Goal: Check status: Check status

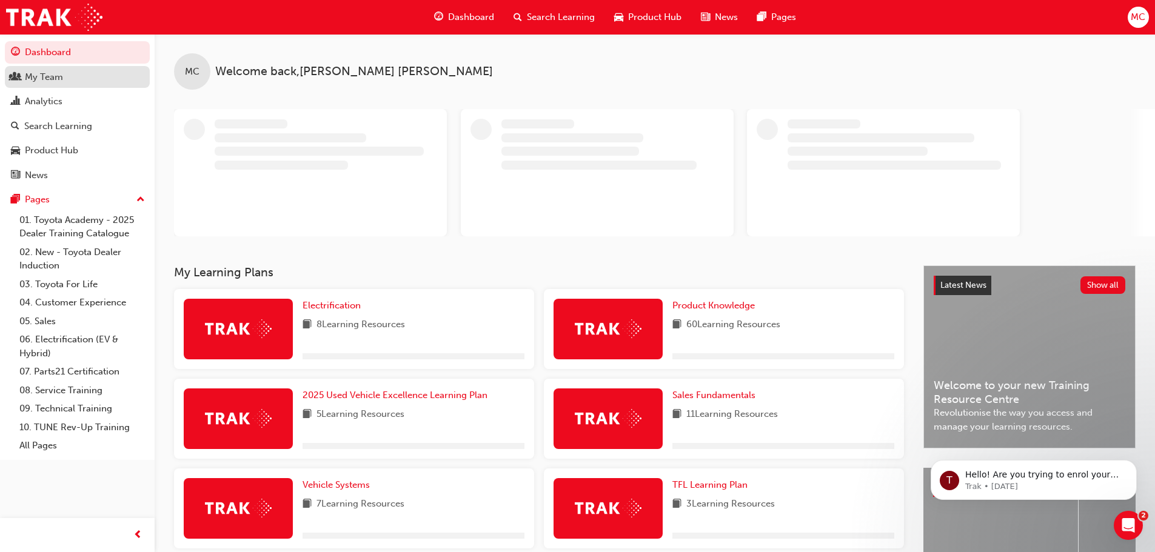
click at [31, 75] on div "My Team" at bounding box center [44, 77] width 38 height 14
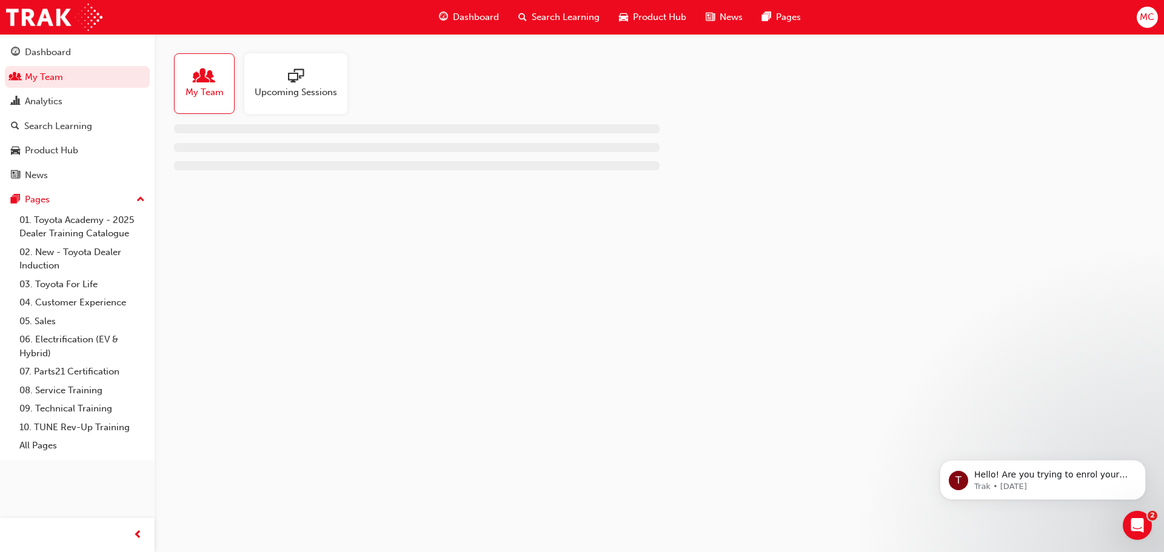
click at [205, 88] on span "My Team" at bounding box center [205, 92] width 38 height 14
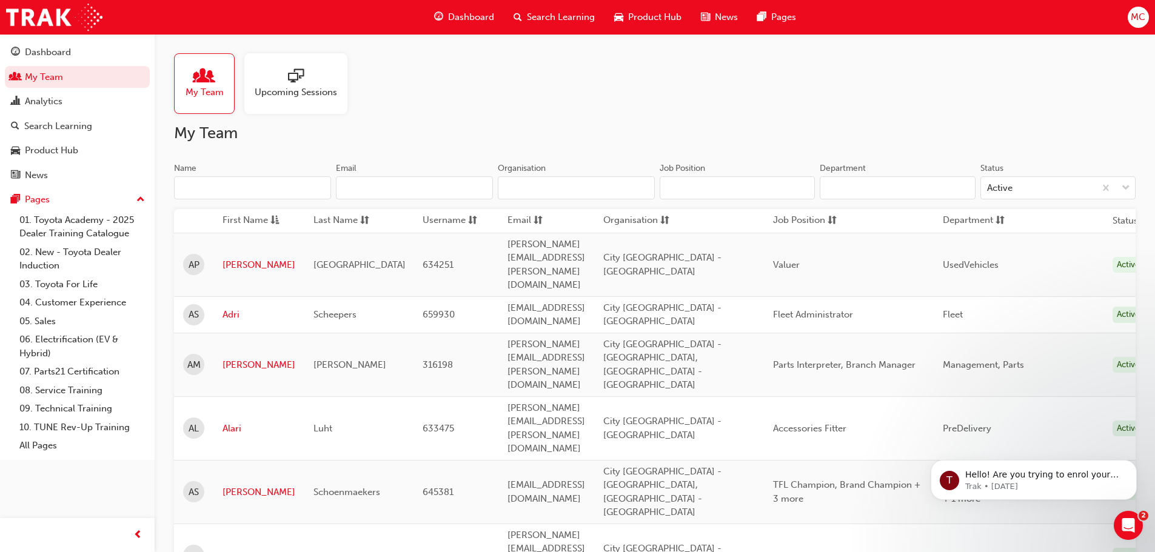
click at [197, 189] on input "Name" at bounding box center [252, 187] width 157 height 23
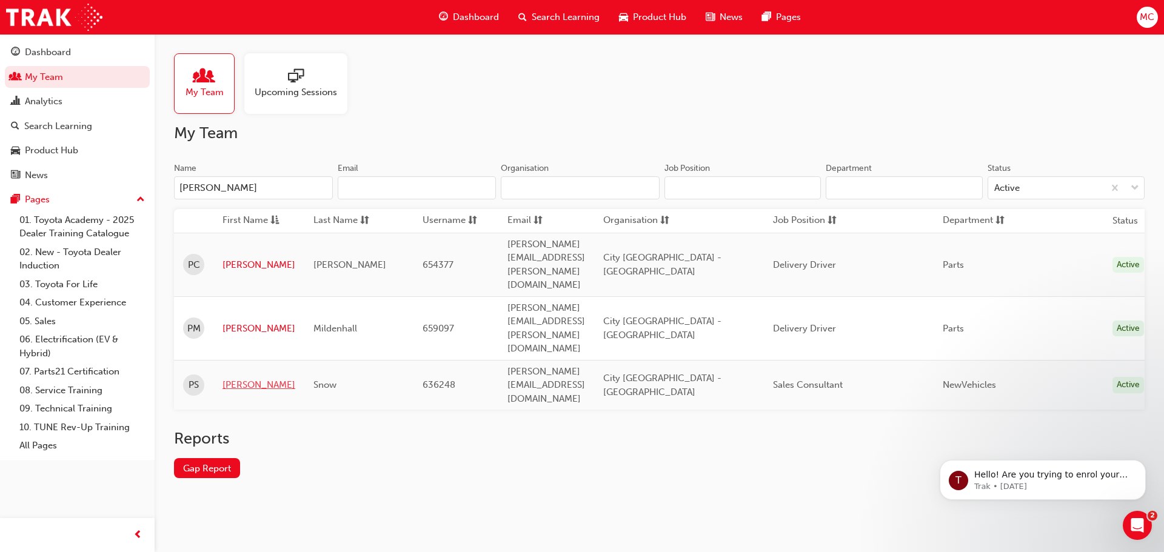
type input "[PERSON_NAME]"
click at [228, 378] on link "[PERSON_NAME]" at bounding box center [259, 385] width 73 height 14
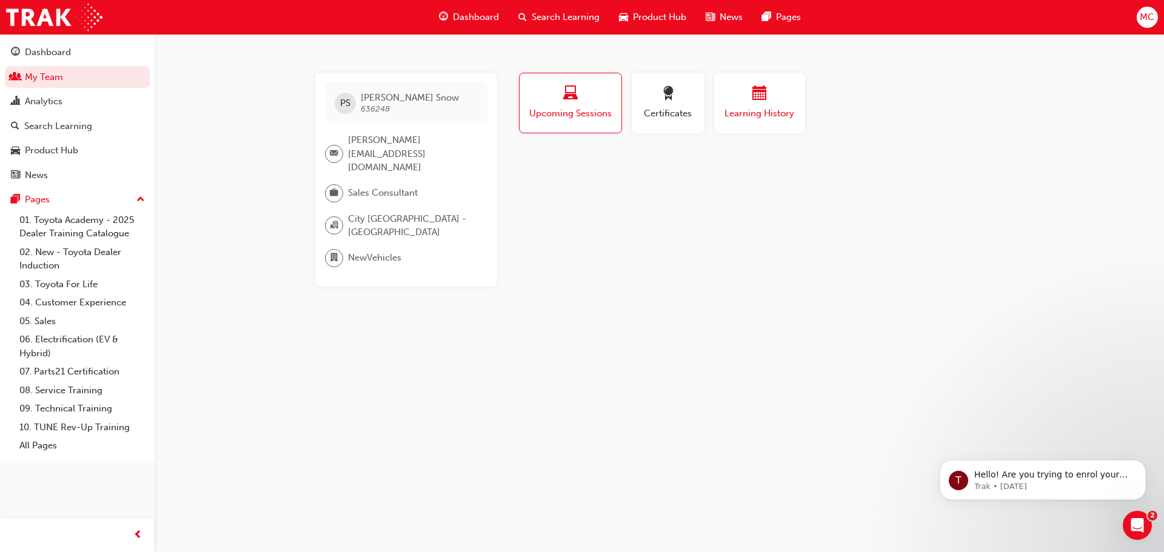
click at [754, 109] on span "Learning History" at bounding box center [759, 114] width 73 height 14
